Goal: Information Seeking & Learning: Learn about a topic

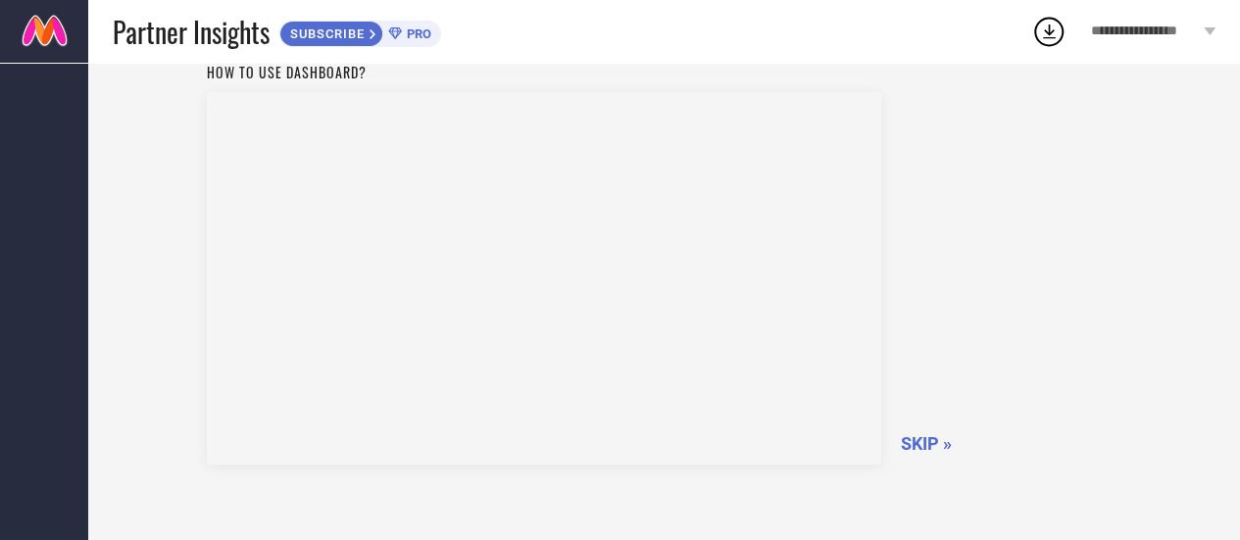
scroll to position [169, 0]
click at [941, 354] on span "SKIP »" at bounding box center [926, 354] width 51 height 21
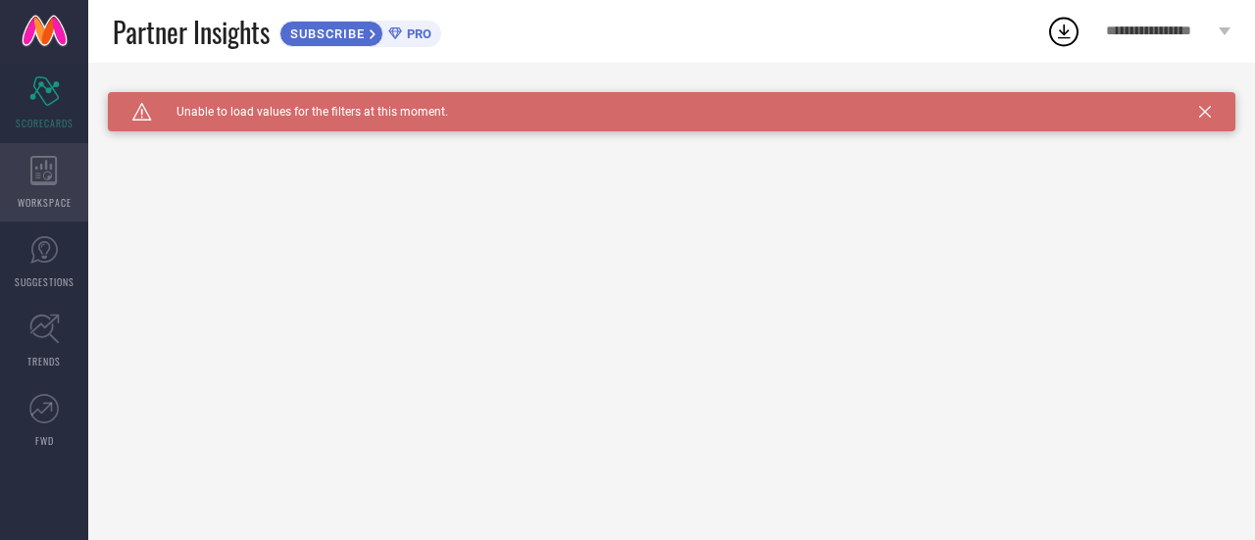
click at [51, 187] on div "WORKSPACE" at bounding box center [44, 182] width 88 height 78
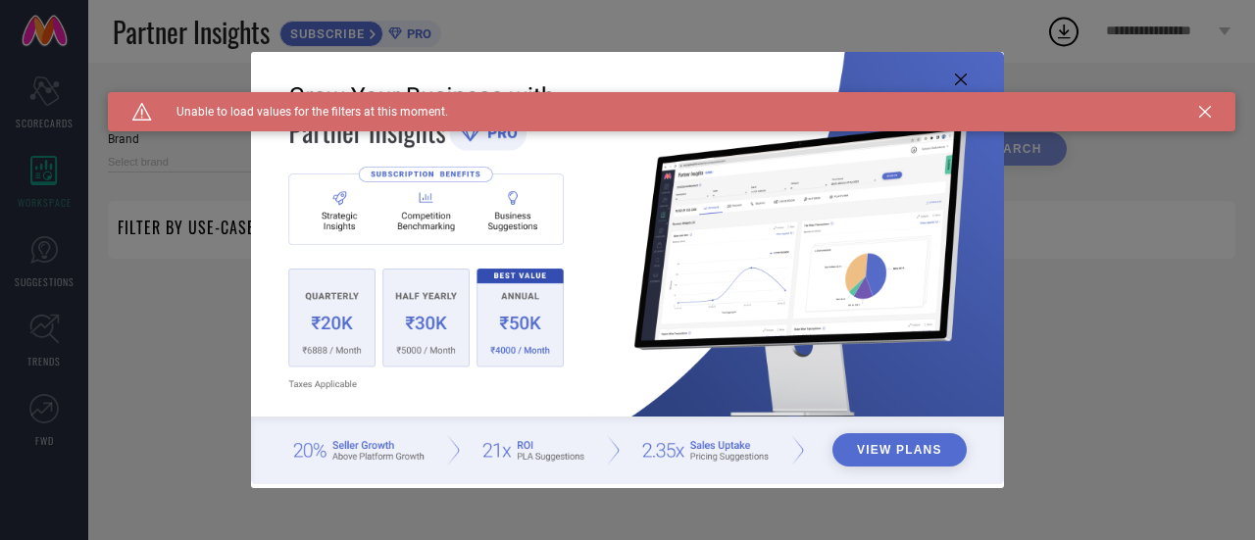
type input "1 STOP FASHION"
type input "All"
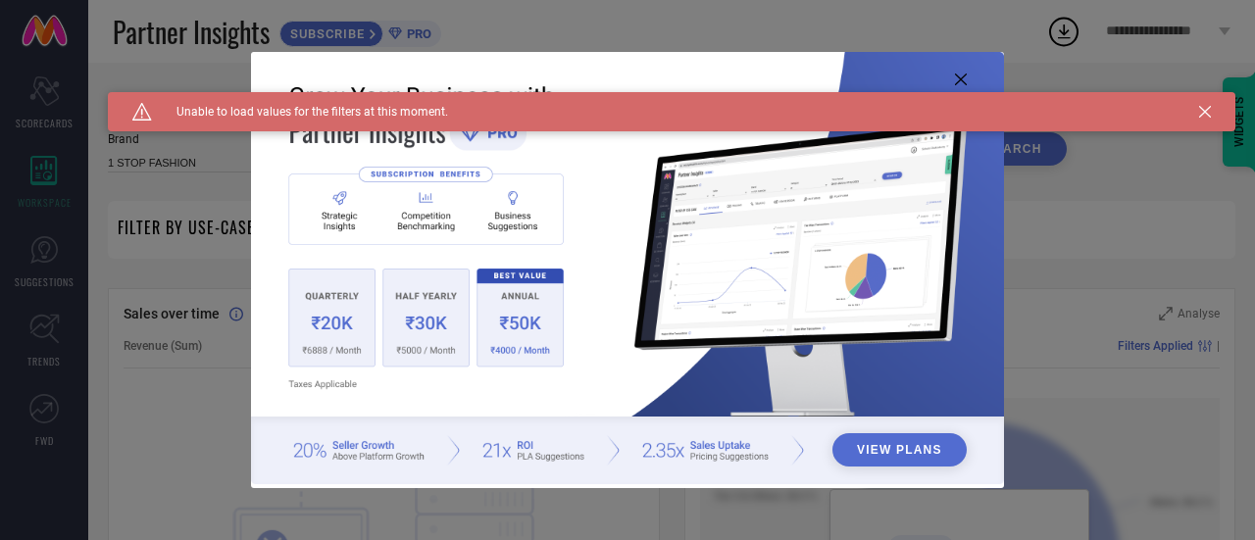
click at [1204, 107] on icon at bounding box center [1205, 112] width 12 height 12
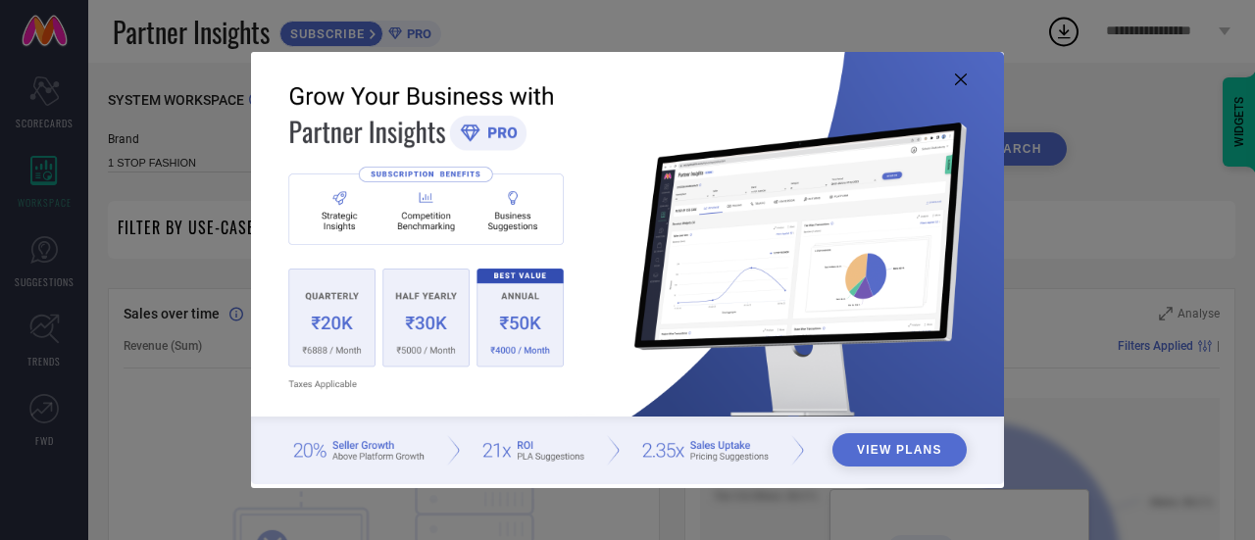
click at [957, 78] on icon at bounding box center [961, 80] width 12 height 12
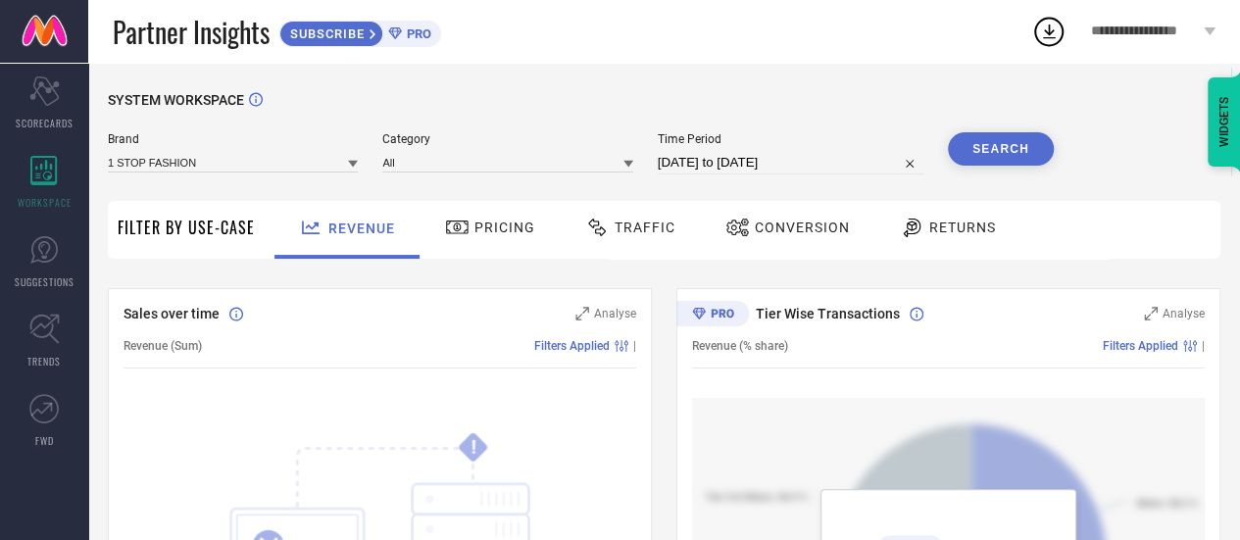
click at [477, 232] on span "Pricing" at bounding box center [504, 228] width 61 height 16
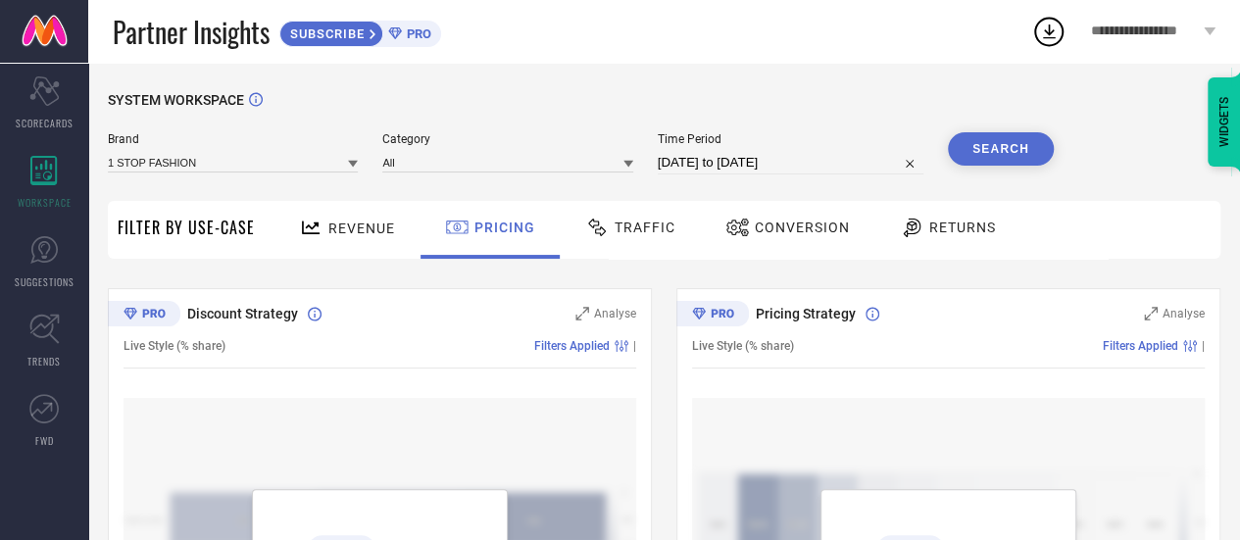
click at [355, 232] on span "Revenue" at bounding box center [361, 229] width 67 height 16
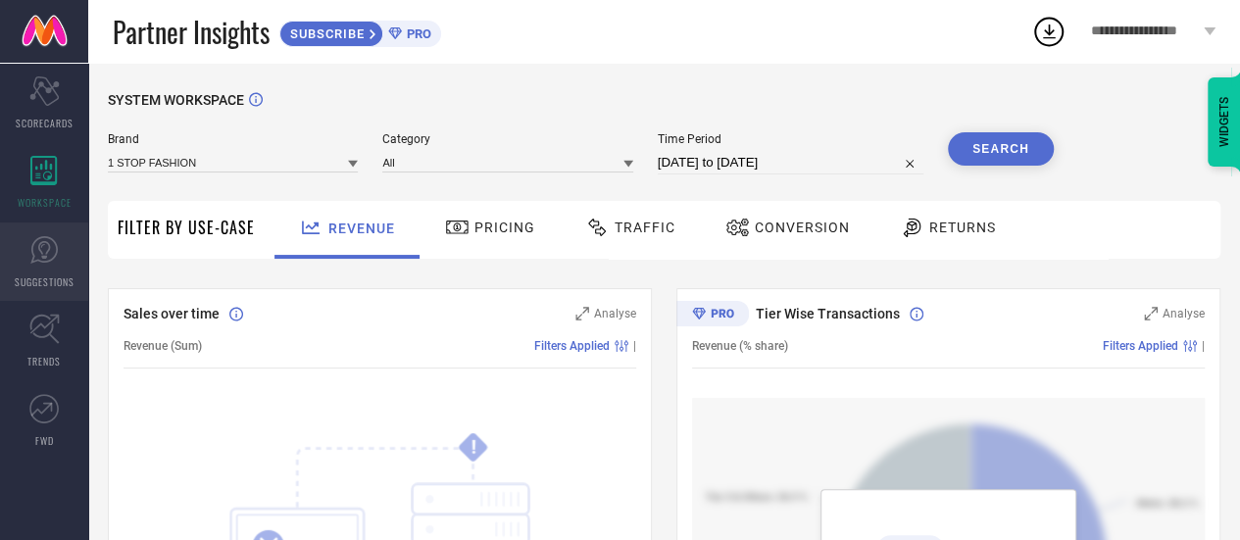
click at [37, 266] on link "SUGGESTIONS" at bounding box center [44, 261] width 88 height 78
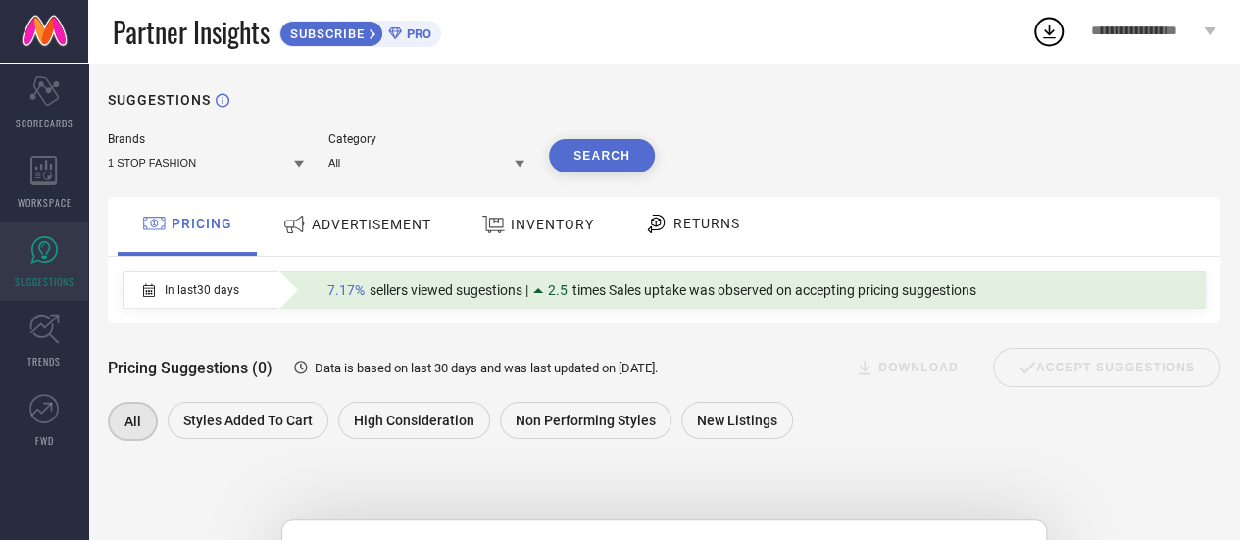
click at [350, 227] on span "ADVERTISEMENT" at bounding box center [372, 225] width 120 height 16
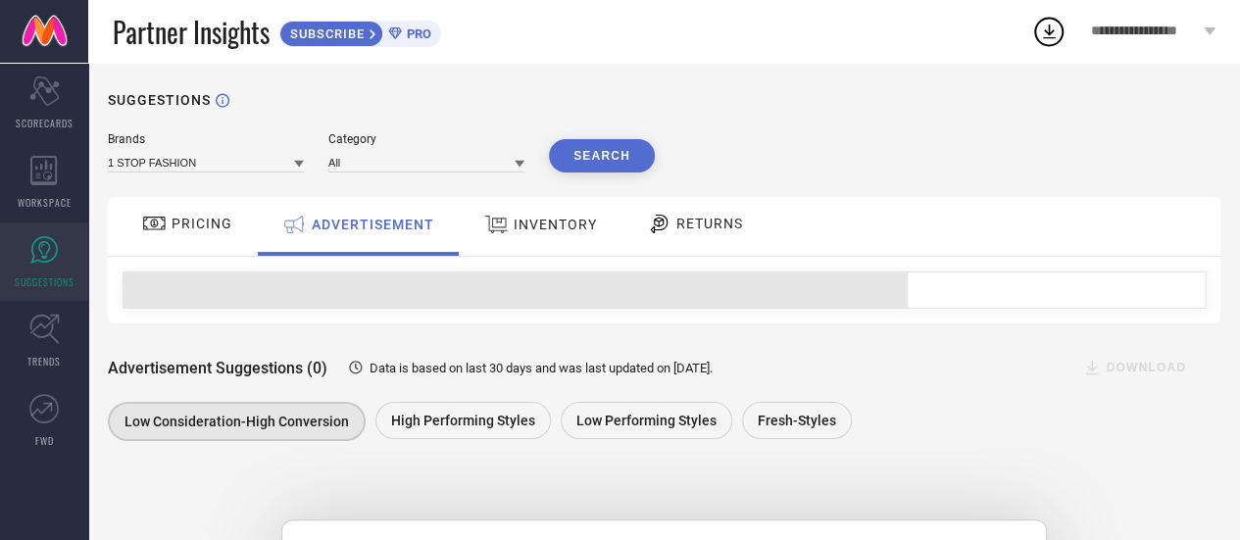
click at [570, 232] on span "INVENTORY" at bounding box center [555, 225] width 83 height 16
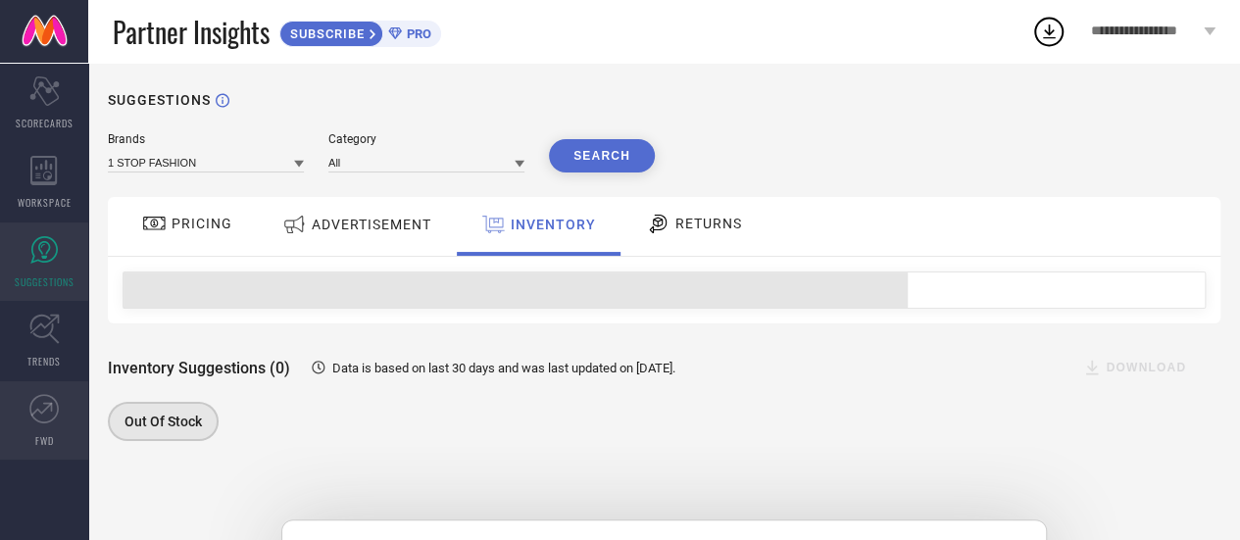
click at [42, 420] on icon at bounding box center [43, 408] width 29 height 29
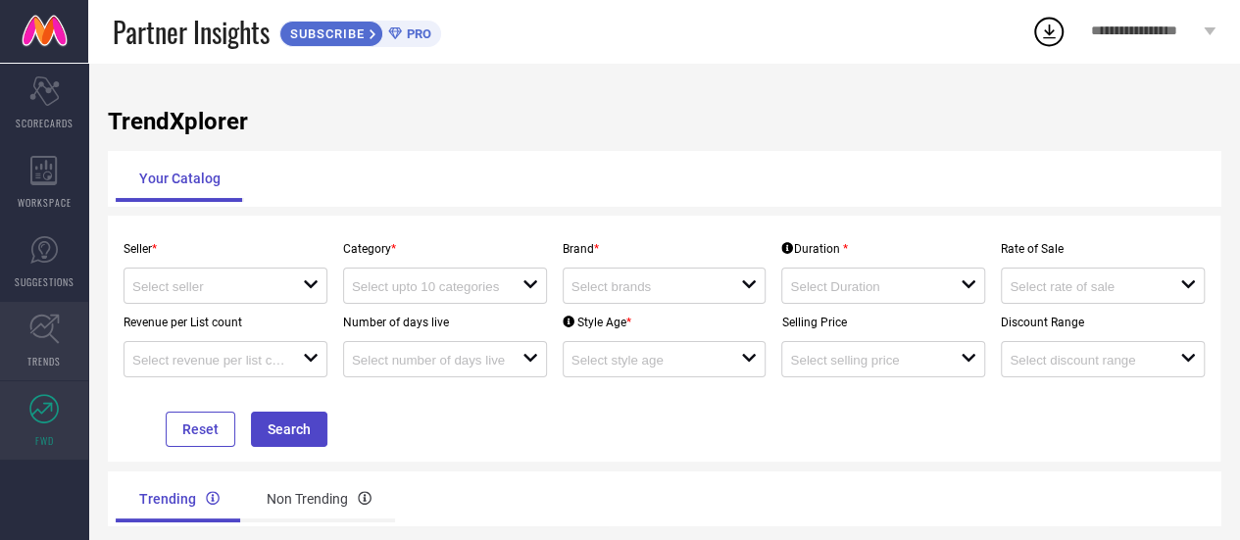
click at [31, 315] on icon at bounding box center [44, 329] width 30 height 30
